Goal: Register for event/course

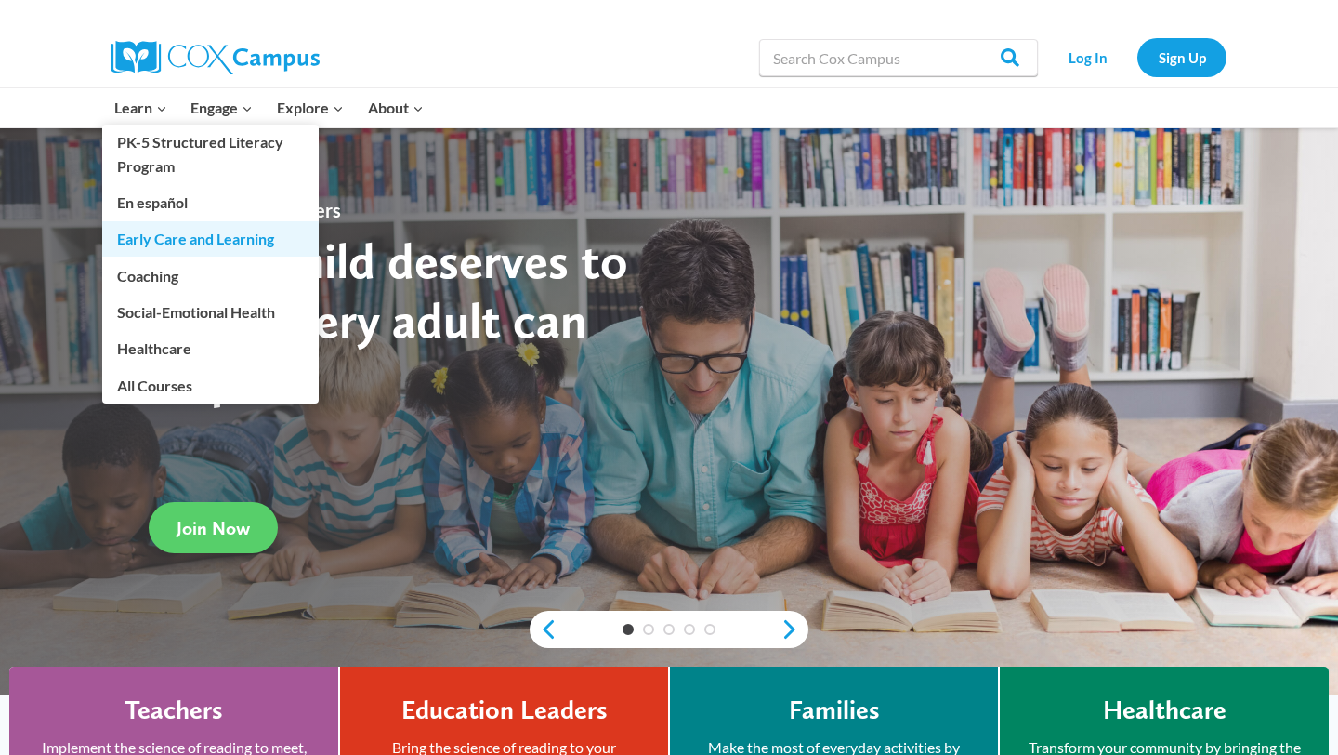
click at [186, 239] on link "Early Care and Learning" at bounding box center [210, 238] width 217 height 35
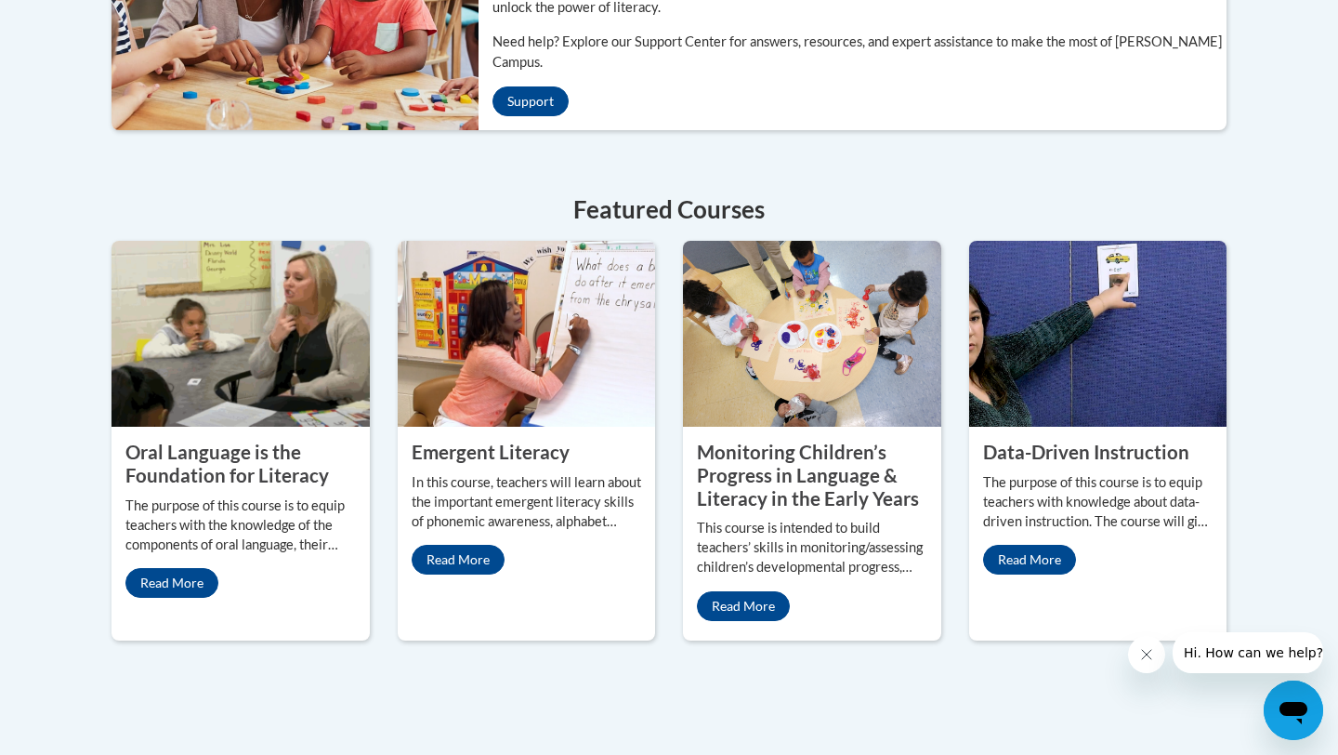
scroll to position [748, 0]
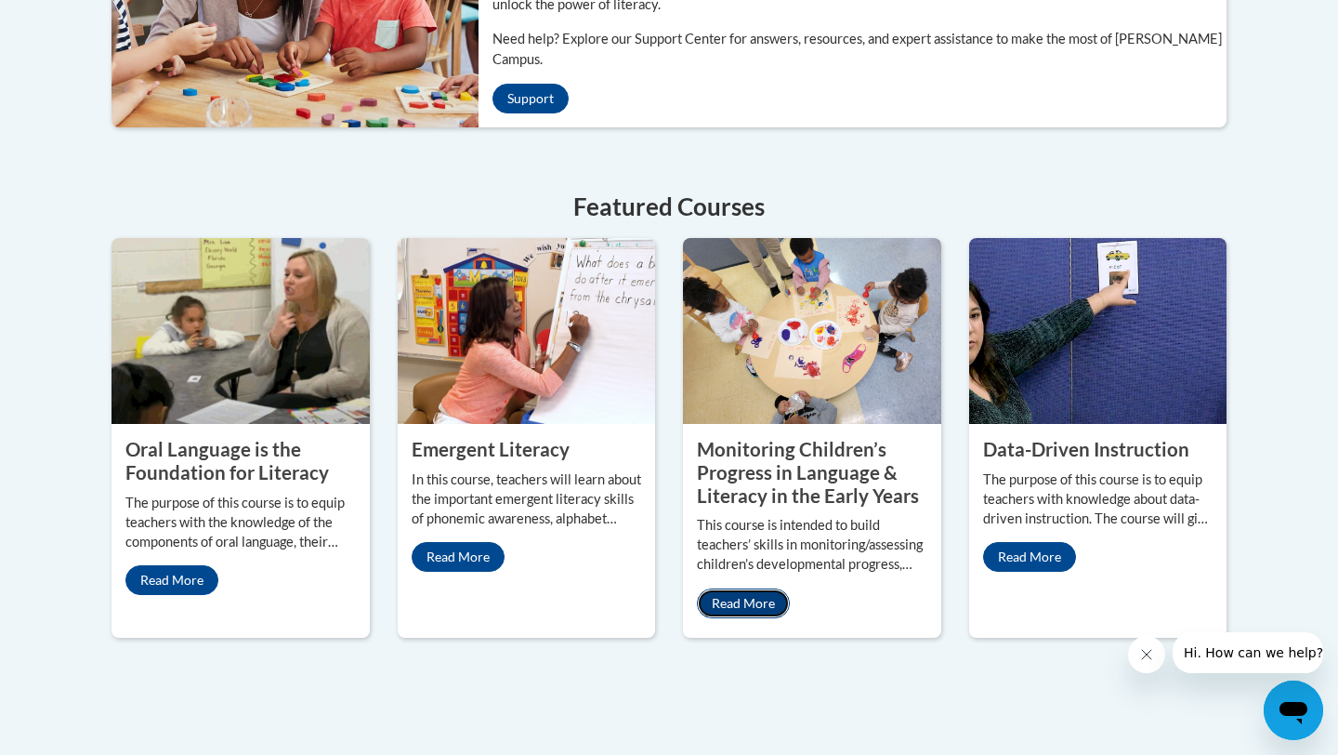
click at [757, 588] on link "Read More" at bounding box center [743, 603] width 93 height 30
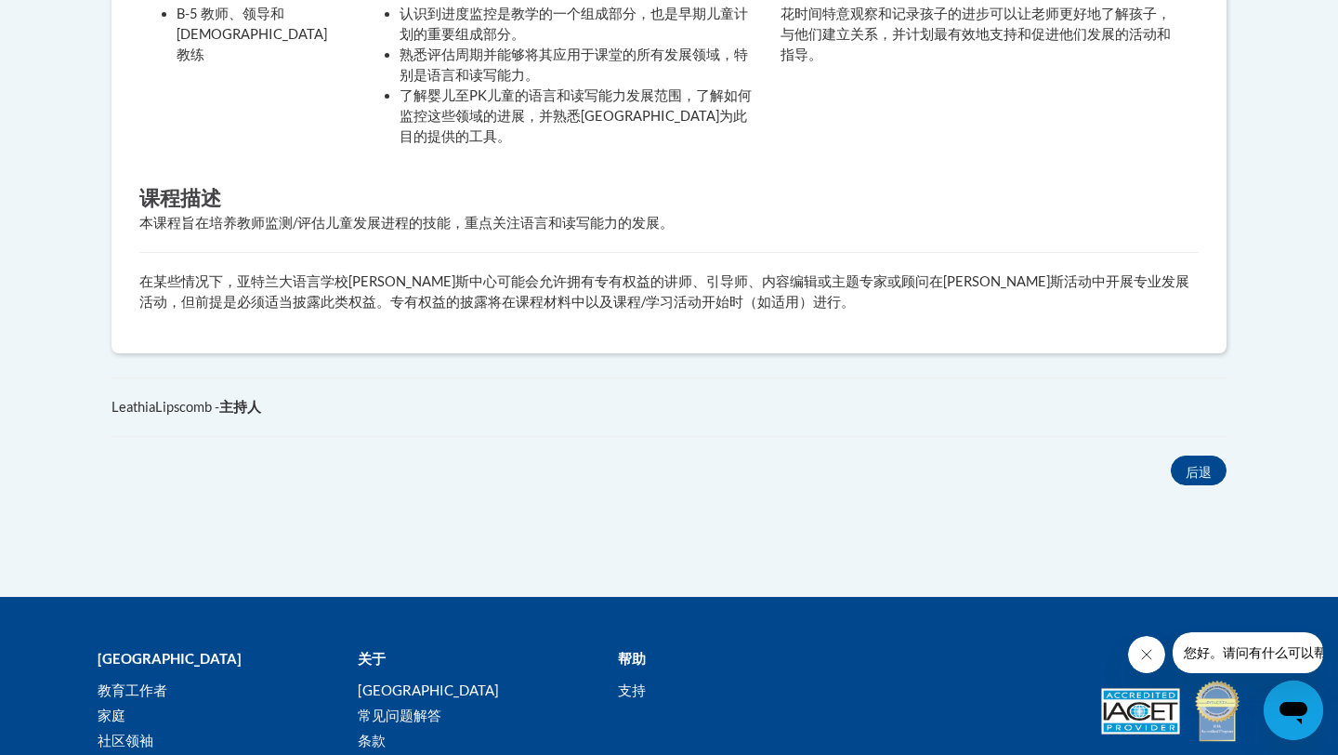
scroll to position [774, 0]
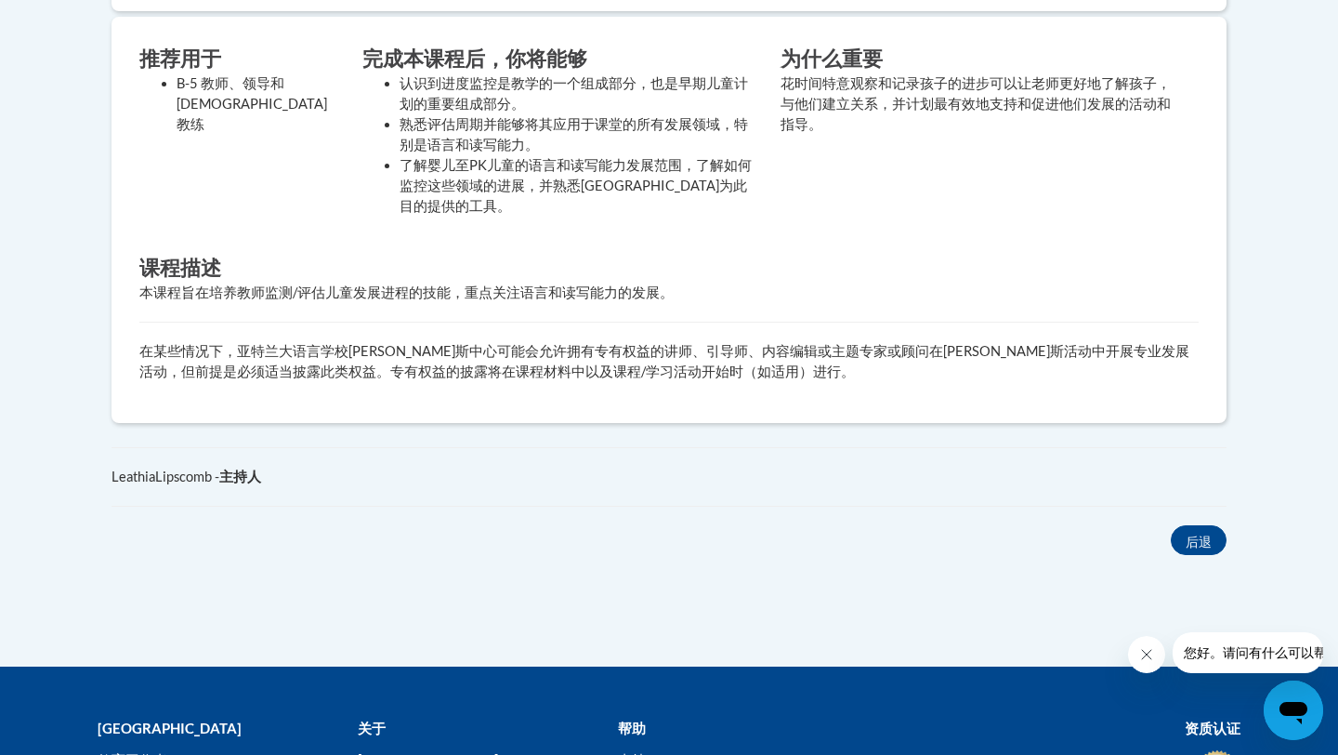
click at [911, 310] on div "推荐用于 B-5 教师、领导和教学教练 完成本课程后，你将能够 认识到进度监控是教学的一个组成部分，也是早期儿童计划的重要组成部分。 熟悉评估周期并能够将其应…" at bounding box center [668, 220] width 1087 height 350
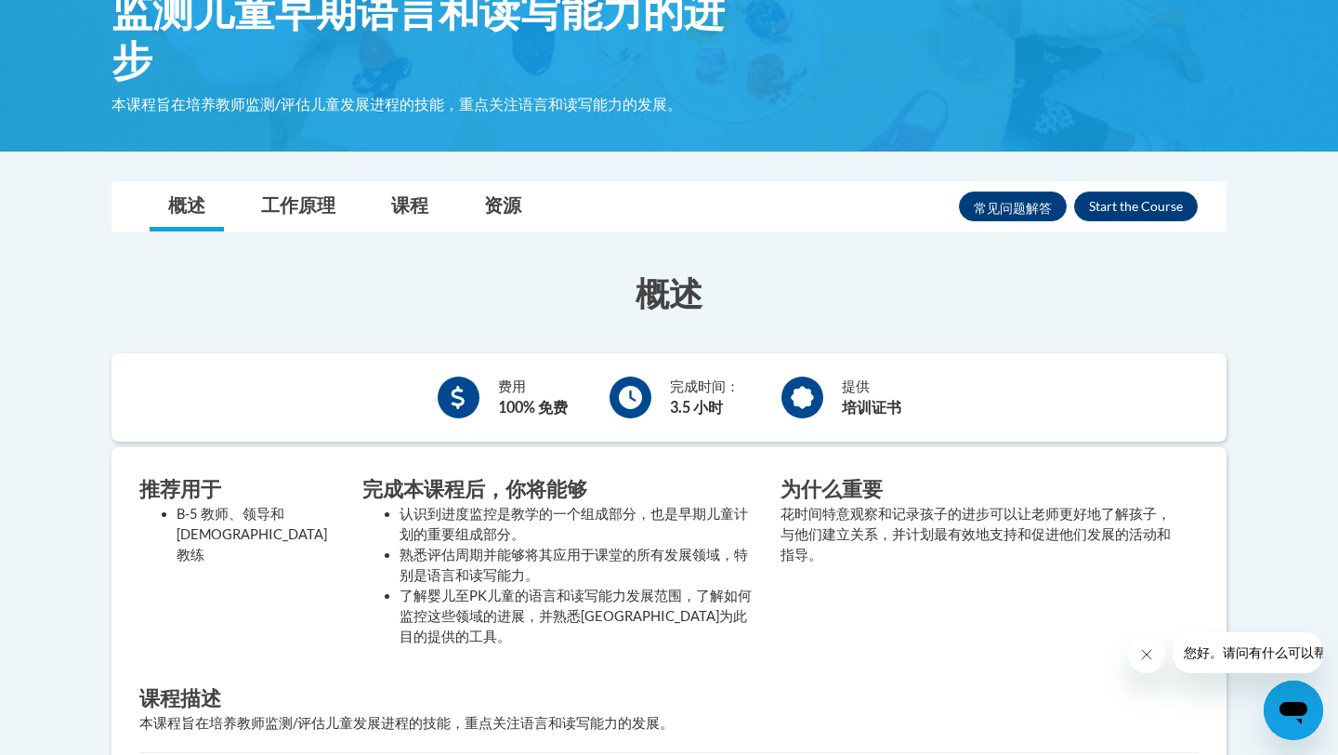
scroll to position [337, 0]
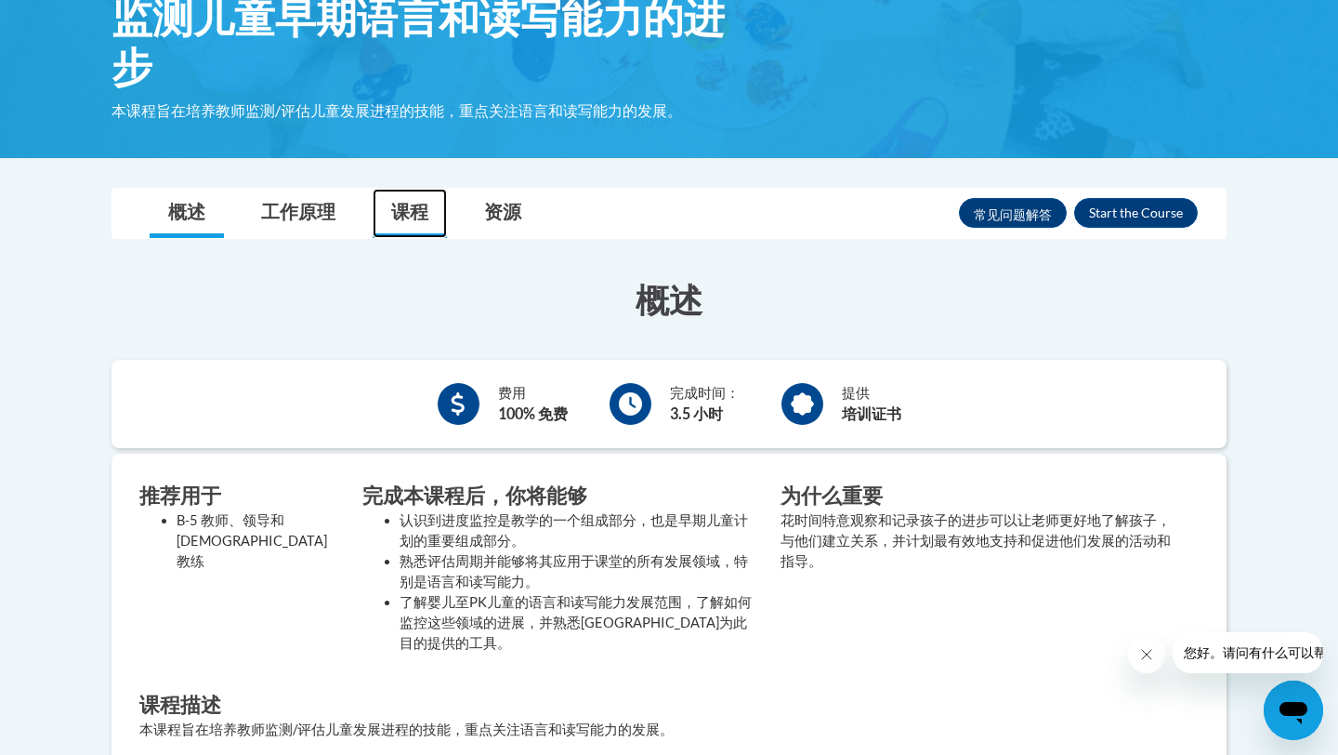
click at [405, 211] on font "课程" at bounding box center [409, 211] width 37 height 22
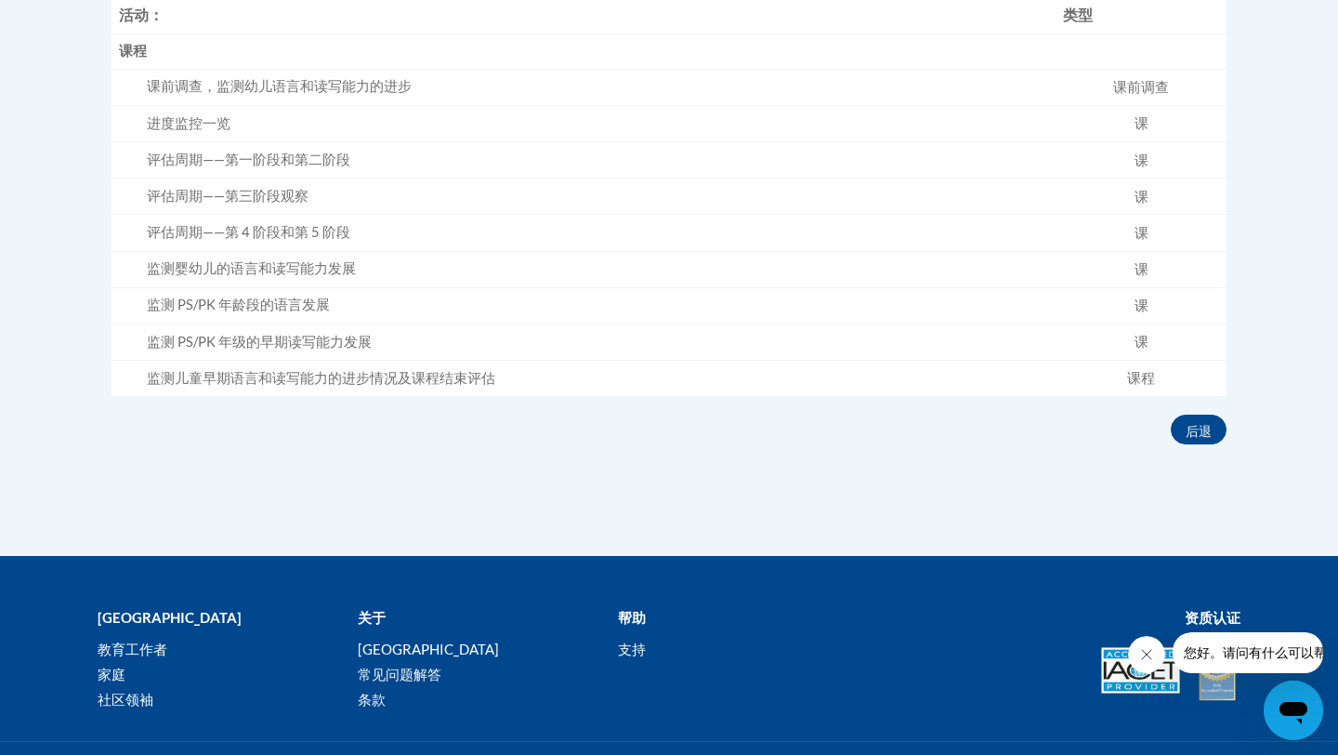
scroll to position [707, 0]
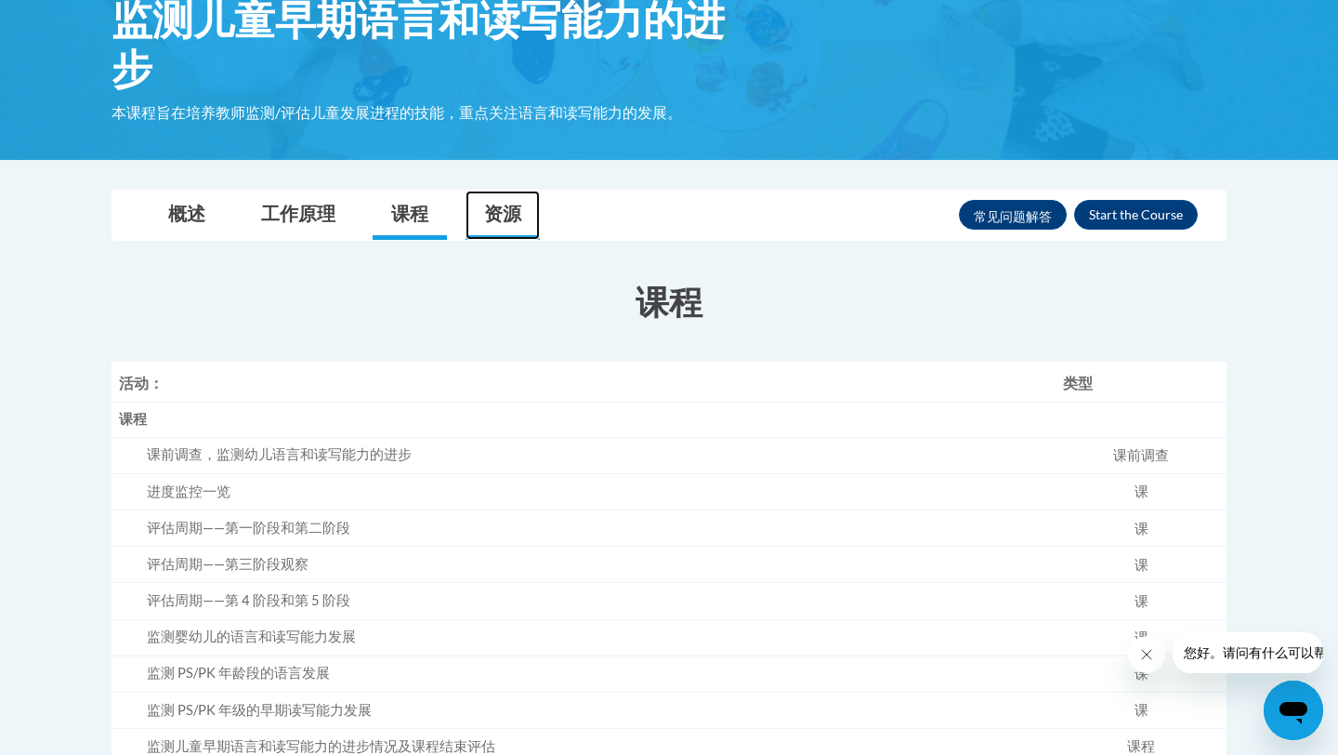
click at [510, 220] on font "资源" at bounding box center [502, 213] width 37 height 22
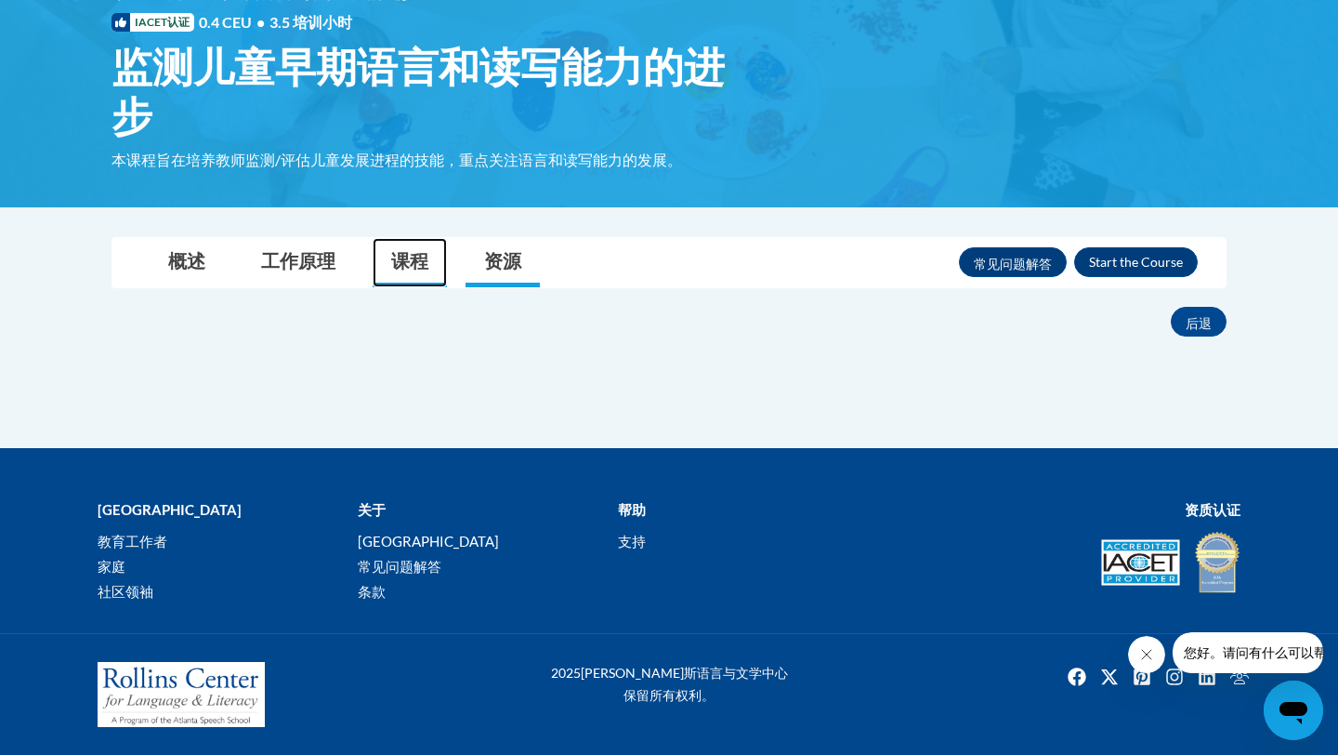
click at [407, 260] on font "课程" at bounding box center [409, 260] width 37 height 22
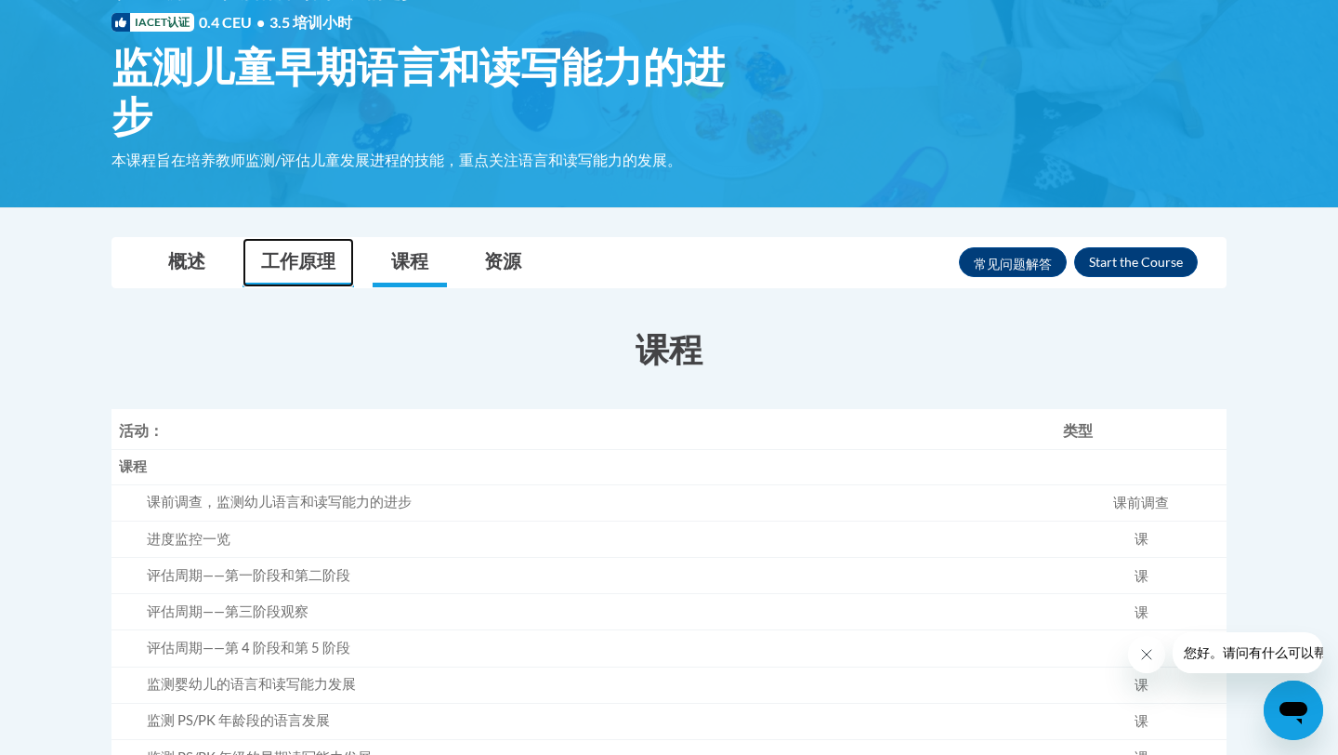
click at [312, 265] on font "工作原理" at bounding box center [298, 260] width 74 height 22
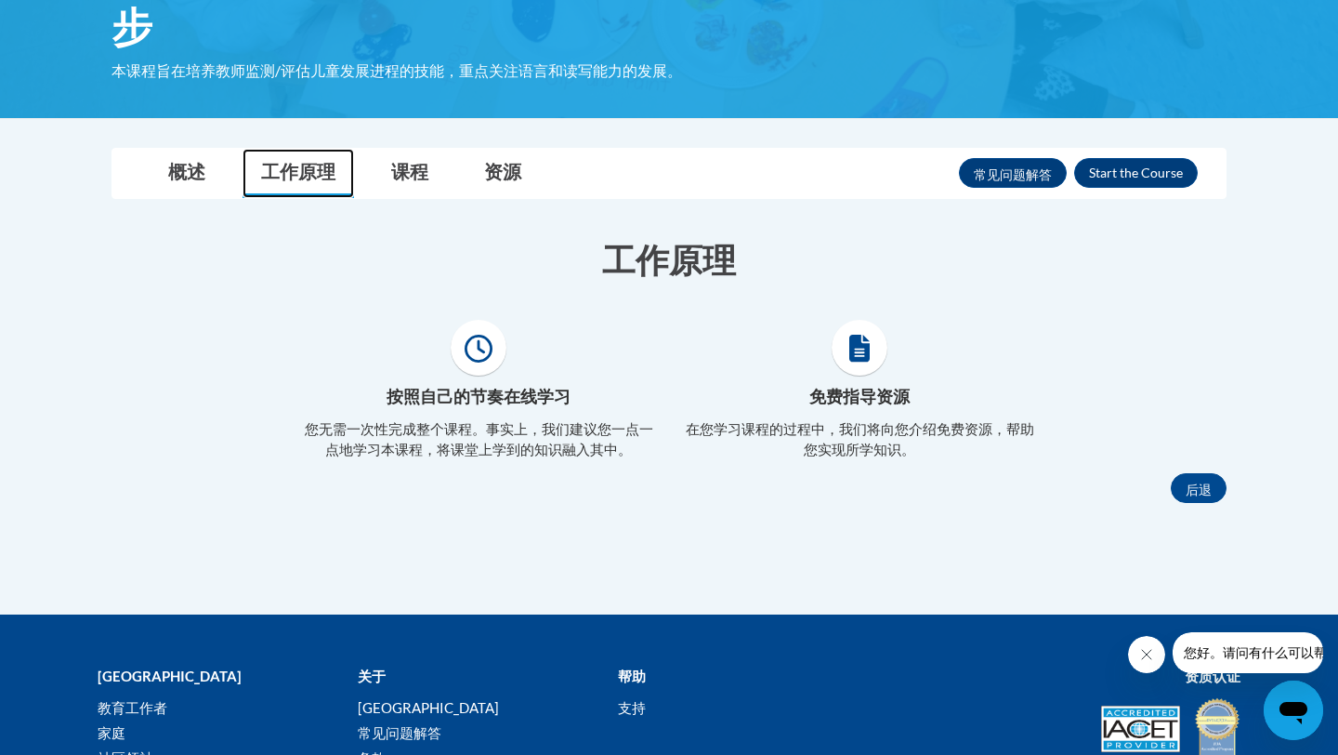
scroll to position [327, 0]
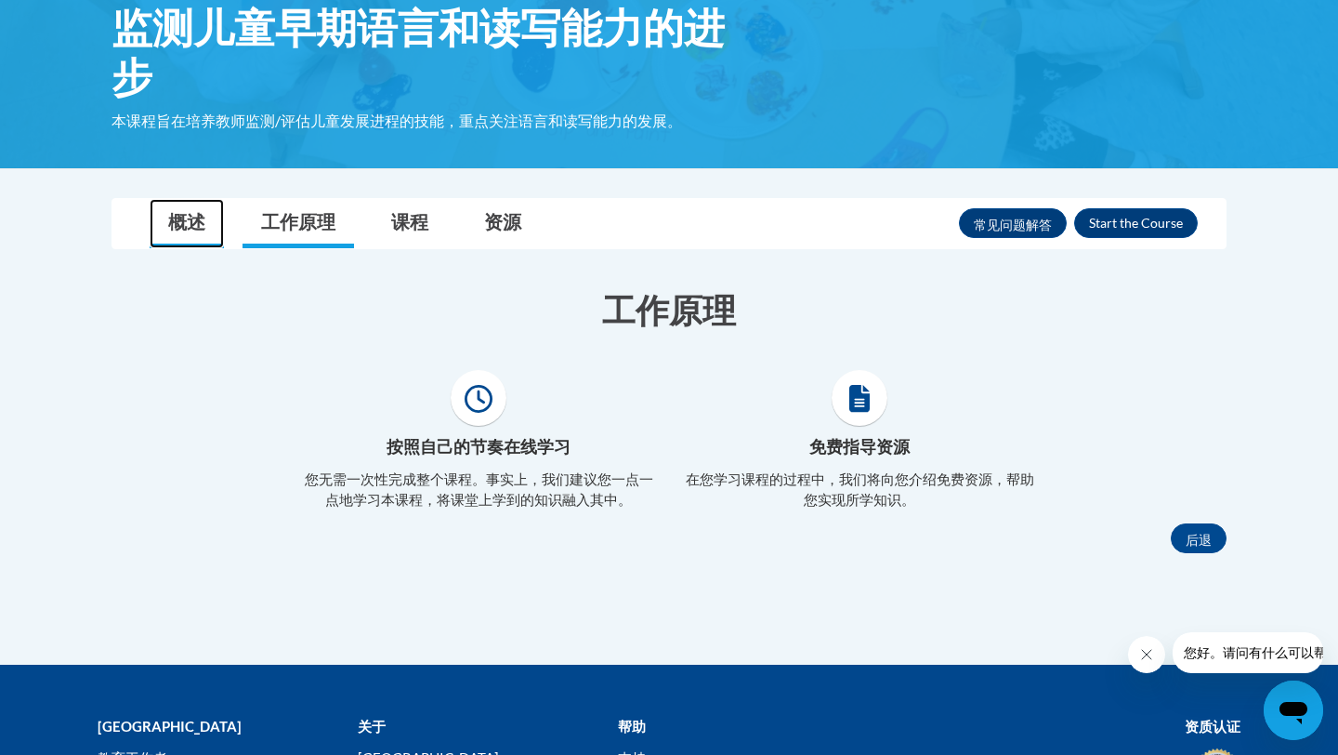
click at [169, 233] on link "概述" at bounding box center [187, 223] width 74 height 49
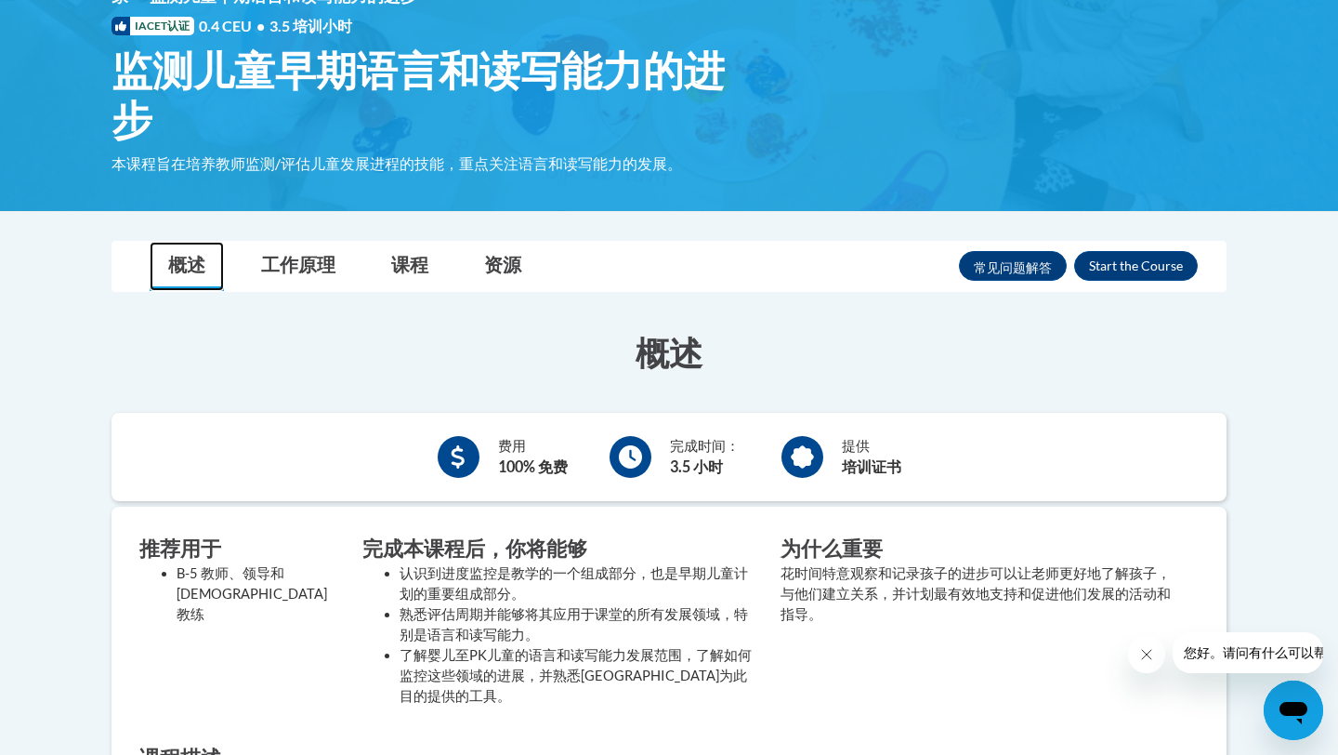
scroll to position [283, 0]
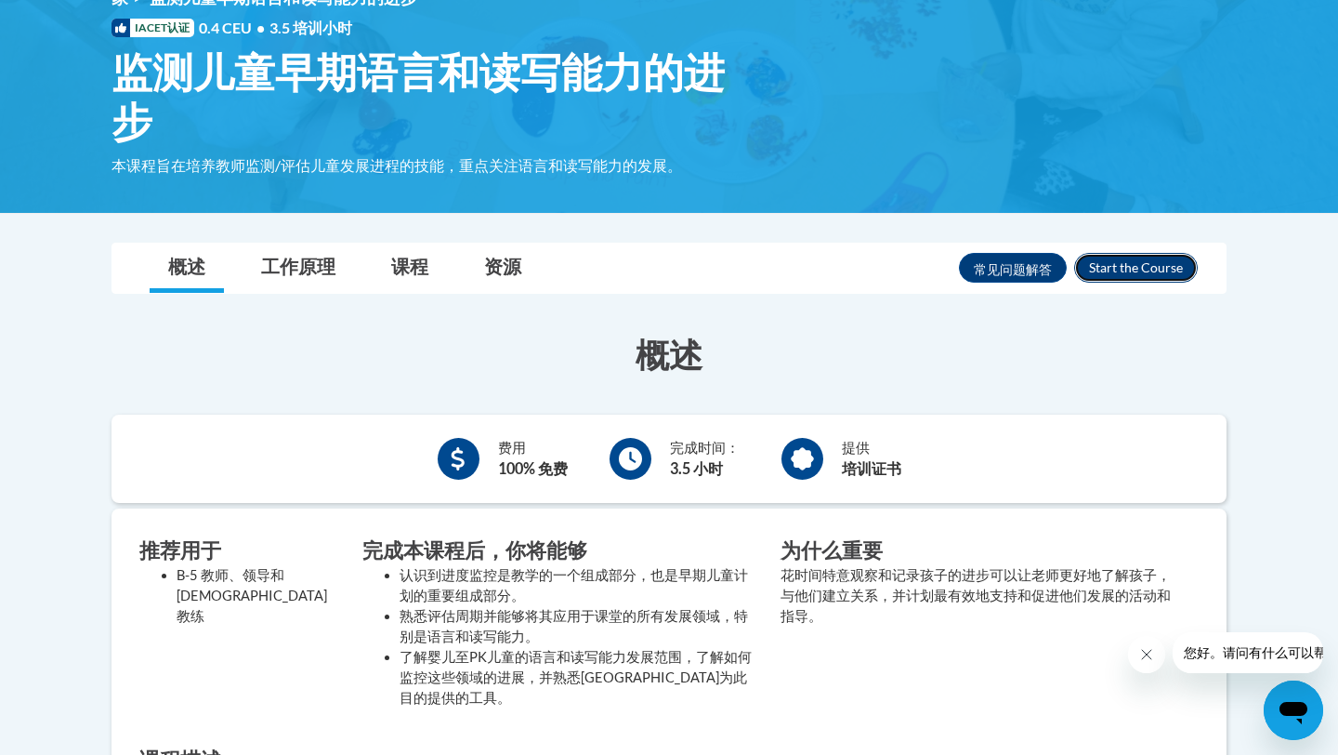
click at [1134, 264] on button "注册" at bounding box center [1136, 268] width 124 height 30
